Goal: Information Seeking & Learning: Learn about a topic

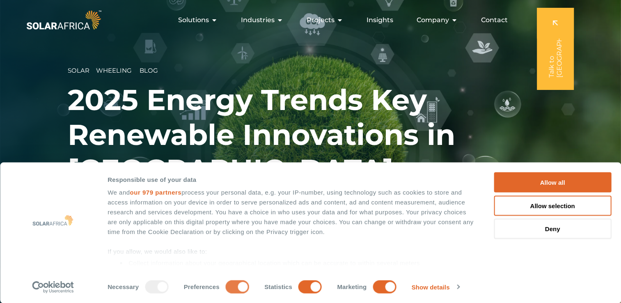
click at [233, 290] on input "Preferences" at bounding box center [237, 286] width 23 height 13
checkbox input "false"
click at [306, 290] on input "Statistics" at bounding box center [310, 286] width 23 height 13
checkbox input "false"
click at [383, 285] on input "Marketing" at bounding box center [384, 286] width 23 height 13
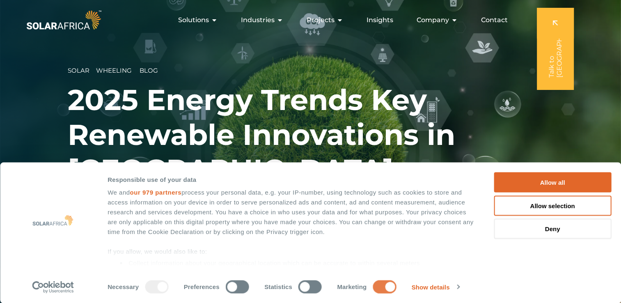
checkbox input "false"
click at [550, 209] on button "Allow selection" at bounding box center [552, 206] width 117 height 20
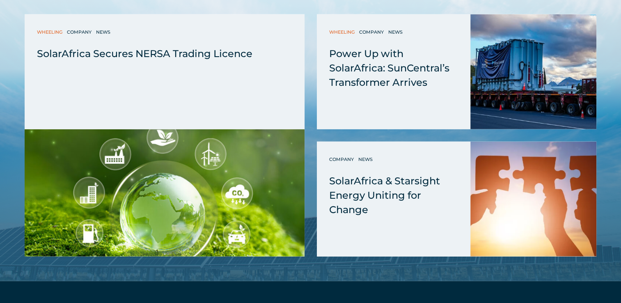
scroll to position [2034, 0]
